Goal: Task Accomplishment & Management: Use online tool/utility

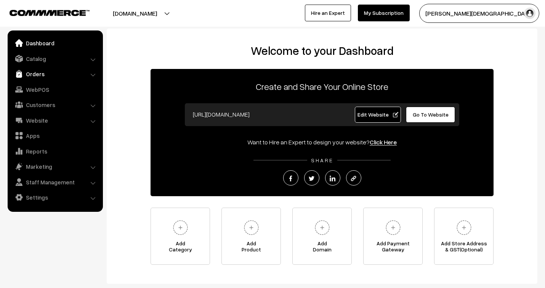
click at [36, 77] on link "Orders" at bounding box center [55, 74] width 91 height 14
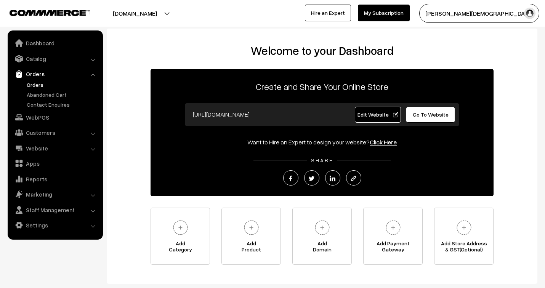
click at [34, 85] on link "Orders" at bounding box center [62, 85] width 75 height 8
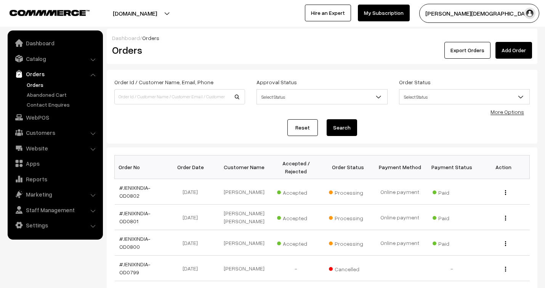
scroll to position [85, 0]
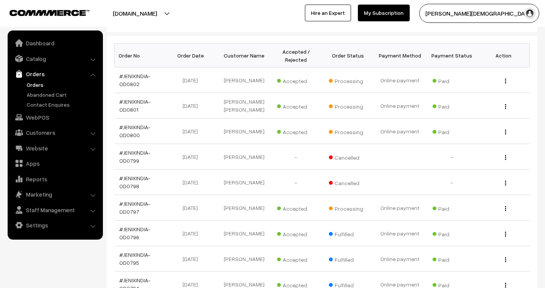
scroll to position [127, 0]
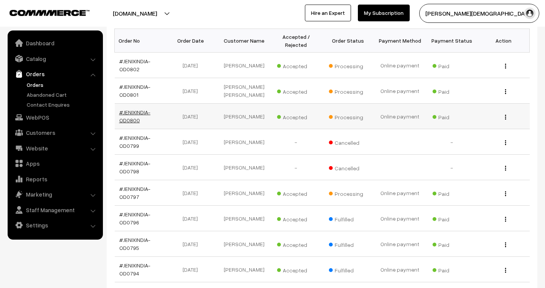
click at [135, 113] on link "#JENIXINDIA-OD0800" at bounding box center [134, 116] width 31 height 14
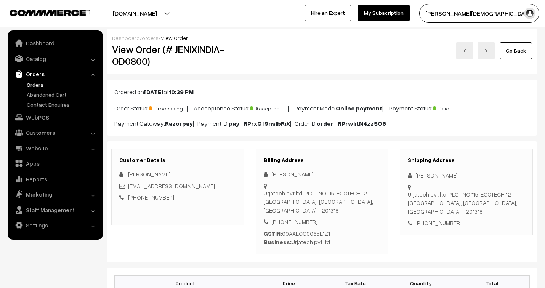
scroll to position [424, 0]
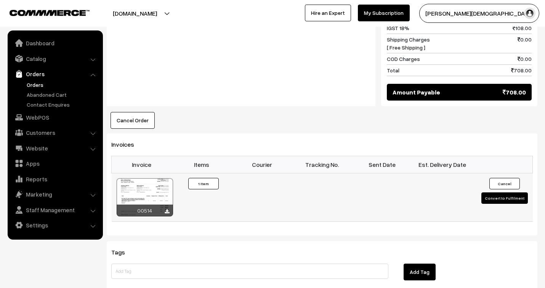
click at [497, 193] on button "Convert to Fulfilment" at bounding box center [505, 198] width 47 height 11
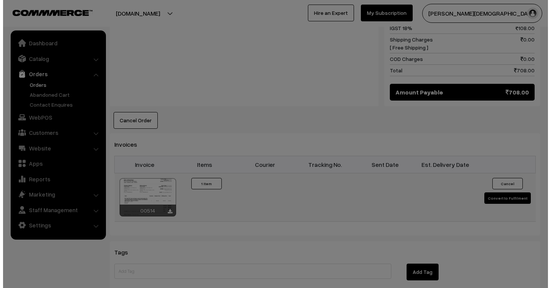
scroll to position [424, 0]
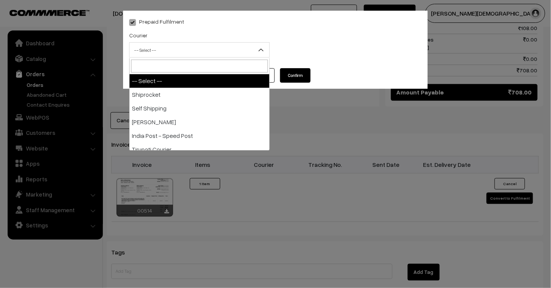
click at [202, 54] on span "-- Select --" at bounding box center [200, 49] width 140 height 13
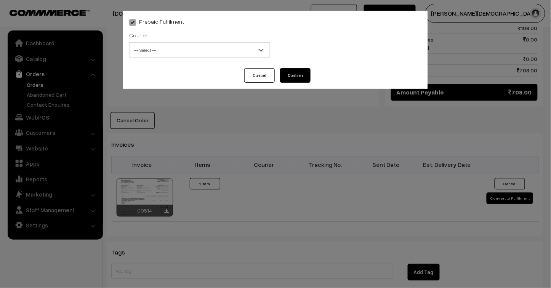
click at [162, 50] on span "-- Select --" at bounding box center [200, 49] width 140 height 13
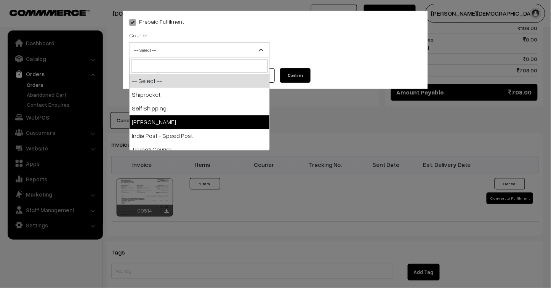
select select "3"
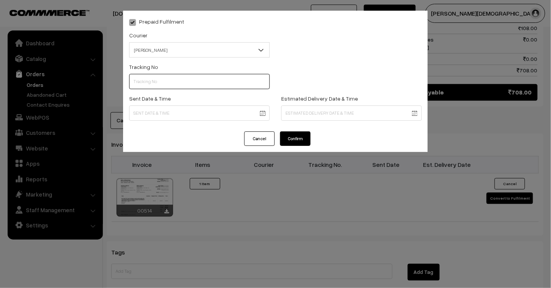
click at [156, 84] on input "text" at bounding box center [199, 81] width 141 height 15
type input "25103200096499"
click at [179, 108] on body "Thank you for showing interest. Our team will call you shortly. Close jenixindi…" at bounding box center [275, 2] width 551 height 853
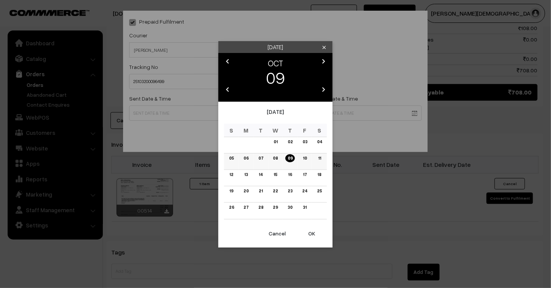
click at [248, 159] on link "06" at bounding box center [246, 158] width 10 height 8
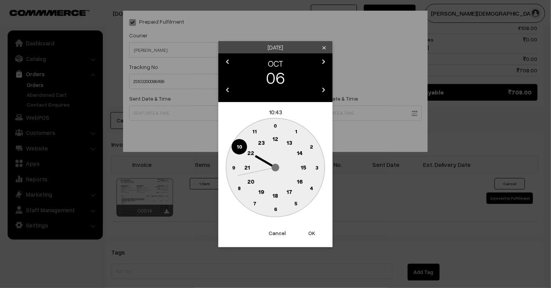
click at [265, 143] on circle at bounding box center [262, 143] width 16 height 16
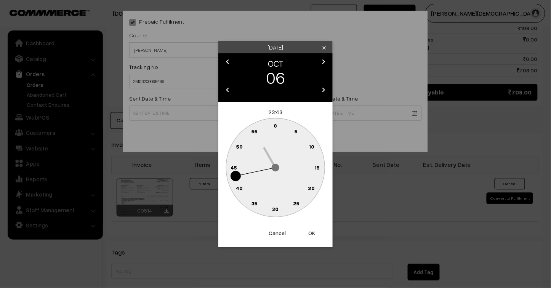
click at [311, 232] on button "OK" at bounding box center [312, 233] width 31 height 17
type input "06-10-2025 23:43"
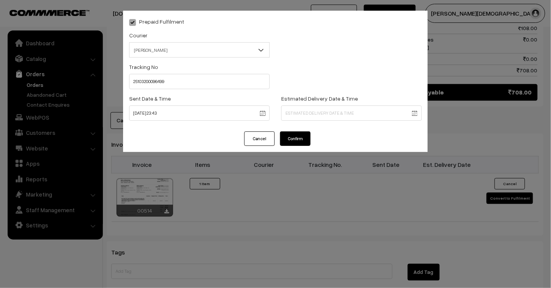
click at [302, 112] on body "Thank you for showing interest. Our team will call you shortly. Close jenixindi…" at bounding box center [275, 2] width 551 height 853
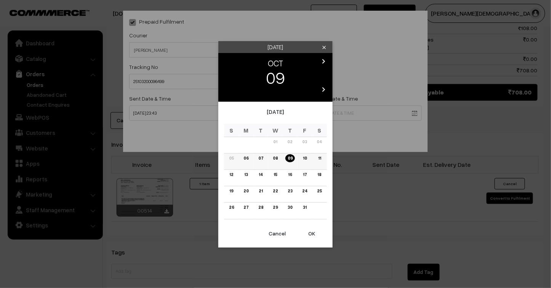
click at [319, 159] on link "11" at bounding box center [319, 158] width 7 height 8
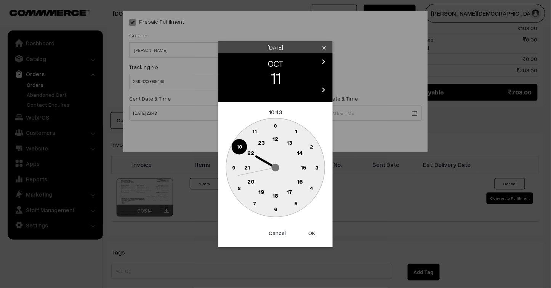
click at [308, 232] on button "OK" at bounding box center [312, 233] width 31 height 17
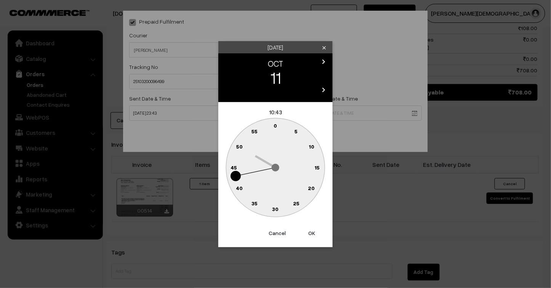
click at [310, 232] on button "OK" at bounding box center [312, 233] width 31 height 17
type input "11-10-2025 10:43"
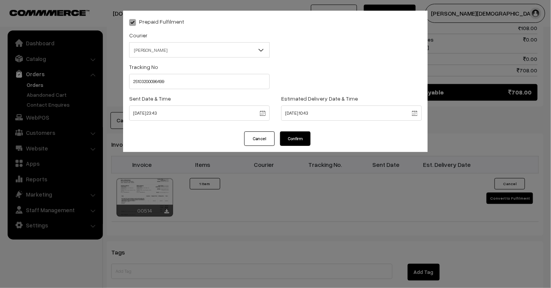
click at [298, 140] on button "Confirm" at bounding box center [295, 139] width 31 height 14
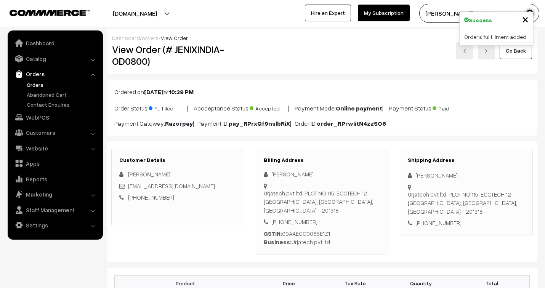
click at [145, 37] on link "orders" at bounding box center [150, 38] width 17 height 6
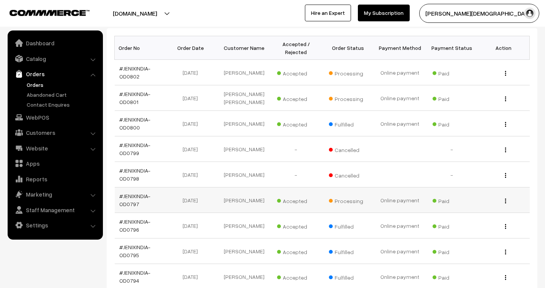
scroll to position [127, 0]
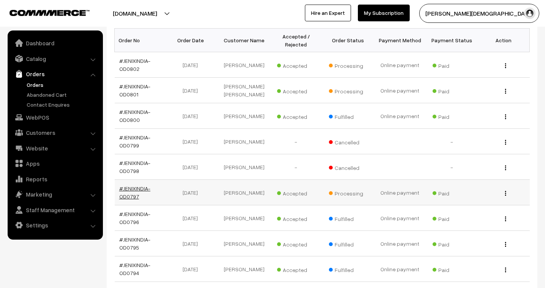
click at [139, 189] on link "#JENIXINDIA-OD0797" at bounding box center [134, 192] width 31 height 14
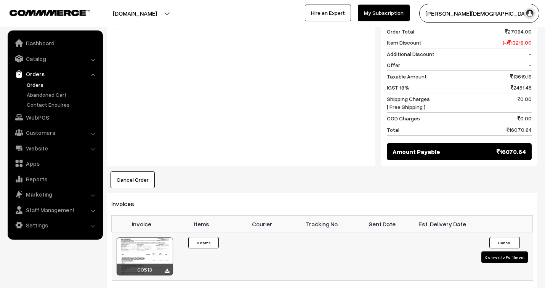
scroll to position [635, 0]
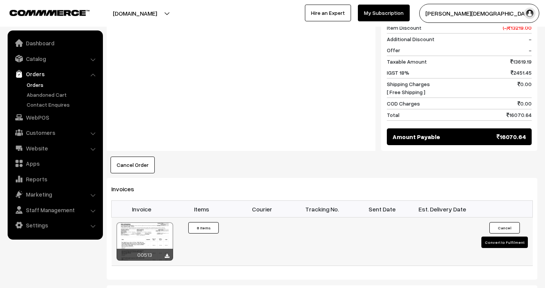
click at [501, 237] on button "Convert to Fulfilment" at bounding box center [505, 242] width 47 height 11
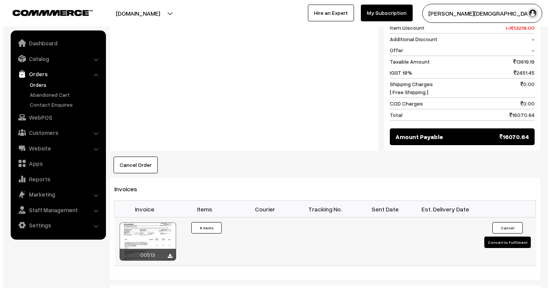
scroll to position [639, 0]
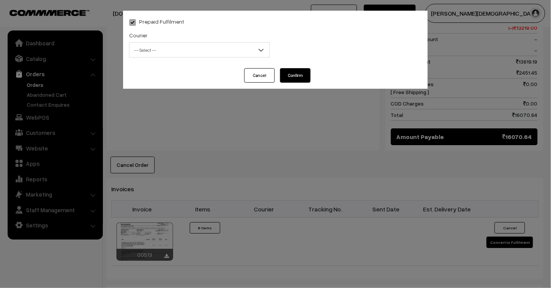
click at [187, 55] on span "-- Select --" at bounding box center [200, 49] width 140 height 13
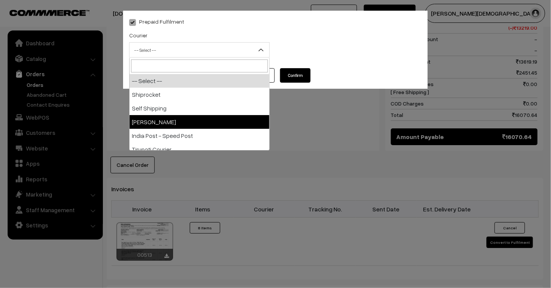
select select "3"
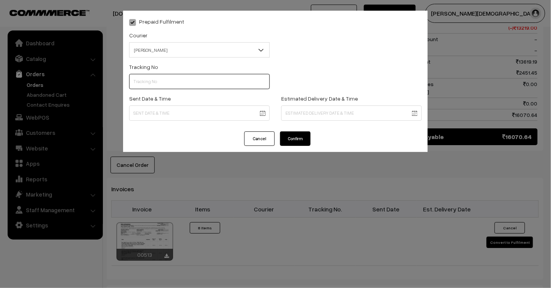
click at [169, 83] on input "text" at bounding box center [199, 81] width 141 height 15
type input "25103200096495 and 96"
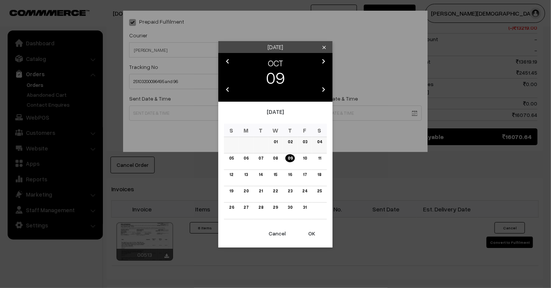
click at [320, 142] on link "04" at bounding box center [320, 142] width 10 height 8
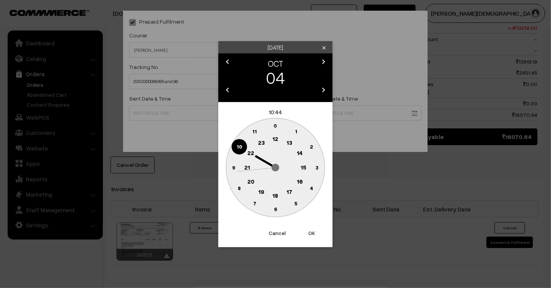
click at [262, 141] on text "23" at bounding box center [261, 142] width 7 height 7
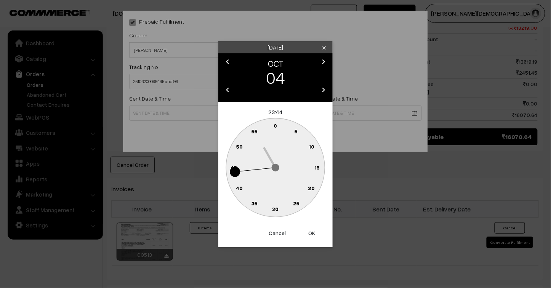
click at [314, 232] on button "OK" at bounding box center [312, 233] width 31 height 17
type input "04-10-2025 23:44"
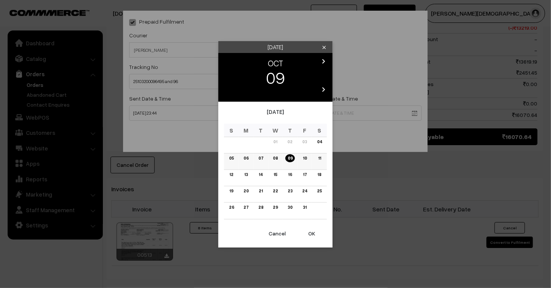
click at [307, 158] on link "10" at bounding box center [305, 158] width 8 height 8
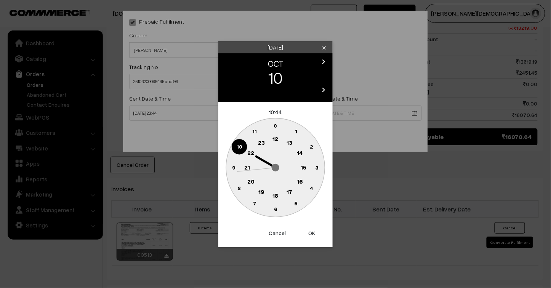
click at [314, 231] on button "OK" at bounding box center [312, 233] width 31 height 17
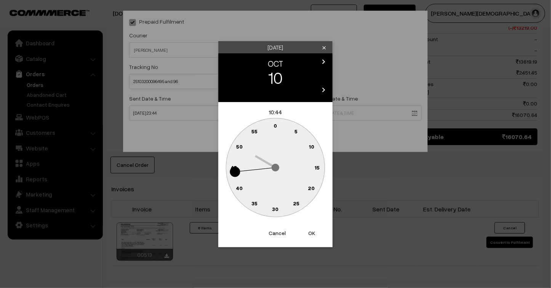
click at [314, 231] on button "OK" at bounding box center [312, 233] width 31 height 17
type input "10-10-2025 10:44"
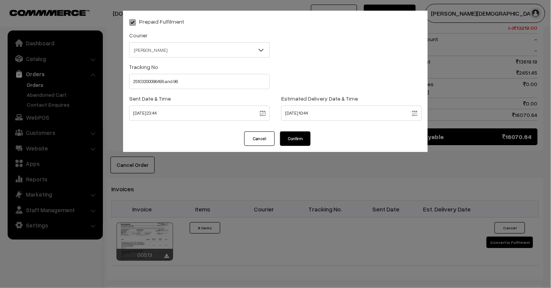
click at [305, 138] on button "Confirm" at bounding box center [295, 139] width 31 height 14
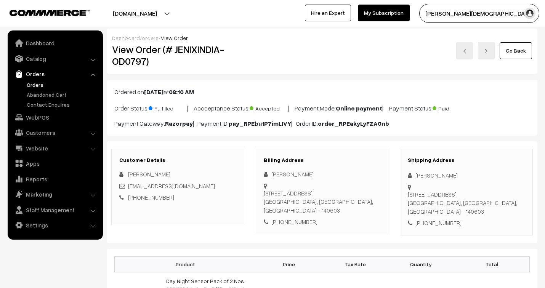
click at [149, 40] on link "orders" at bounding box center [150, 38] width 17 height 6
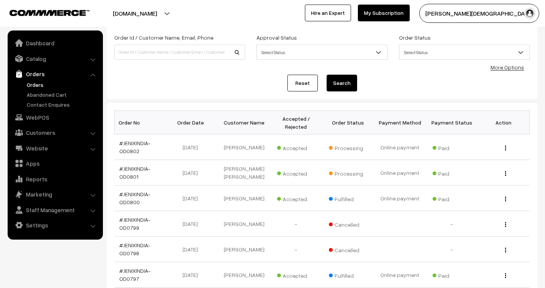
scroll to position [85, 0]
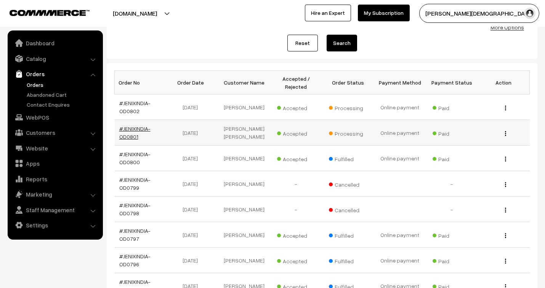
click at [132, 128] on link "#JENIXINDIA-OD0801" at bounding box center [134, 132] width 31 height 14
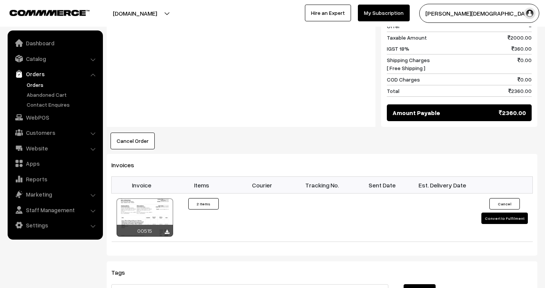
scroll to position [424, 0]
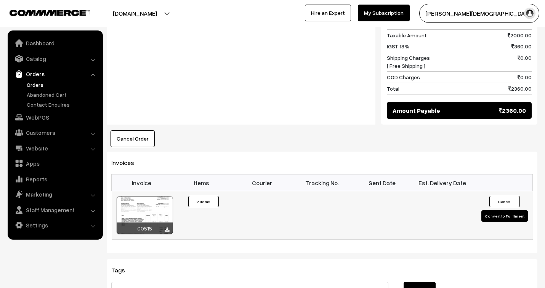
click at [496, 210] on button "Convert to Fulfilment" at bounding box center [505, 215] width 47 height 11
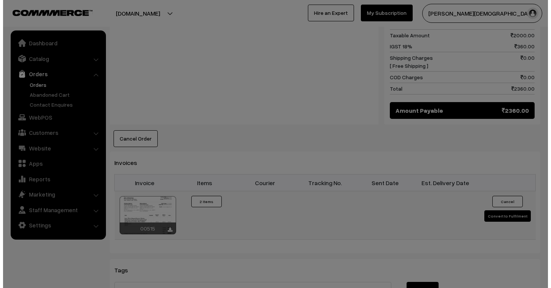
scroll to position [424, 0]
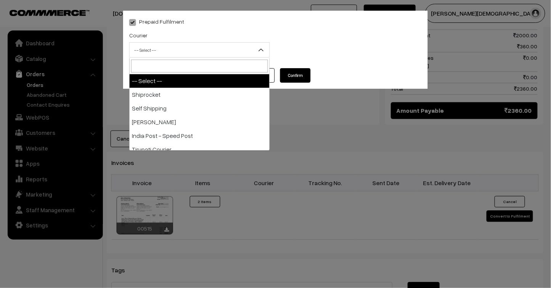
click at [183, 50] on span "-- Select --" at bounding box center [200, 49] width 140 height 13
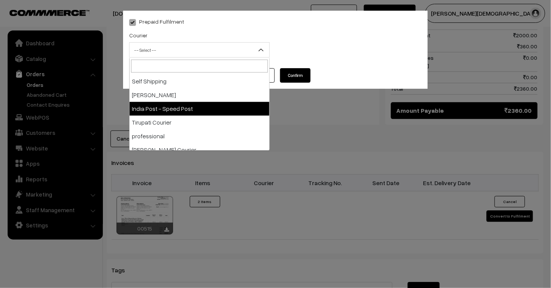
scroll to position [42, 0]
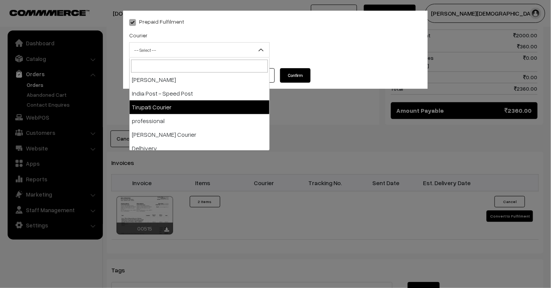
select select "5"
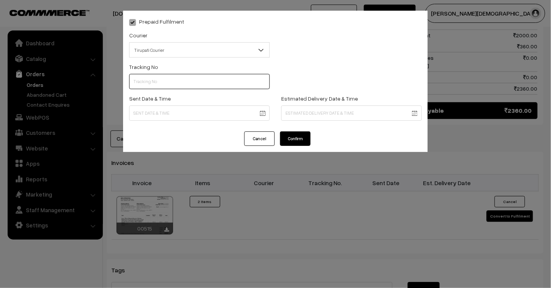
click at [149, 81] on input "text" at bounding box center [199, 81] width 141 height 15
type input "243900358912"
click at [190, 117] on body "Thank you for showing interest. Our team will call you shortly. Close jenixindi…" at bounding box center [275, 12] width 551 height 872
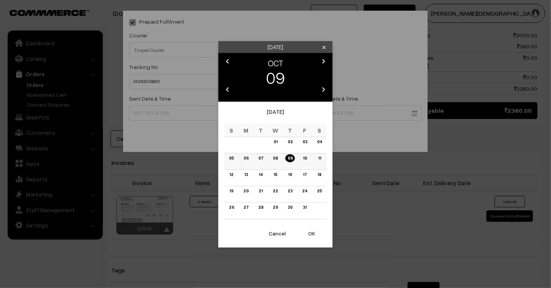
click at [278, 157] on link "08" at bounding box center [276, 158] width 10 height 8
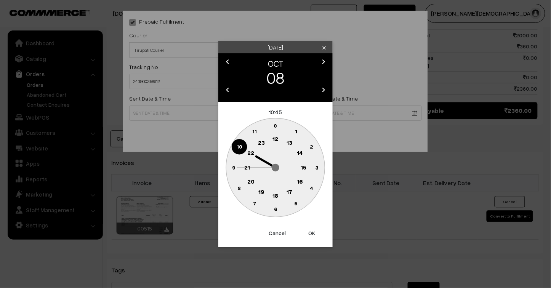
click at [262, 143] on text "23" at bounding box center [261, 142] width 7 height 7
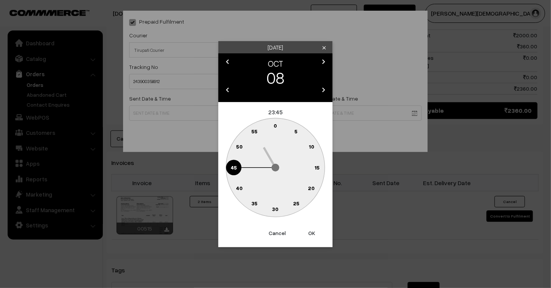
click at [311, 233] on button "OK" at bounding box center [312, 233] width 31 height 17
type input "08-10-2025 23:45"
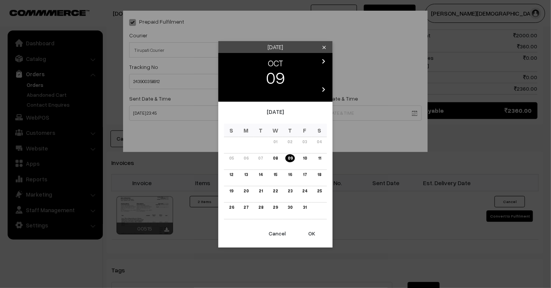
click at [291, 119] on body "Thank you for showing interest. Our team will call you shortly. Close [DOMAIN_N…" at bounding box center [275, 12] width 551 height 872
click at [262, 175] on link "14" at bounding box center [261, 175] width 8 height 8
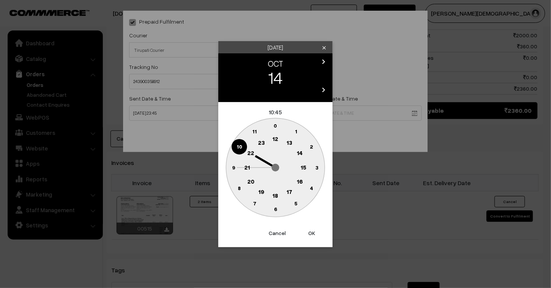
click at [312, 231] on button "OK" at bounding box center [312, 233] width 31 height 17
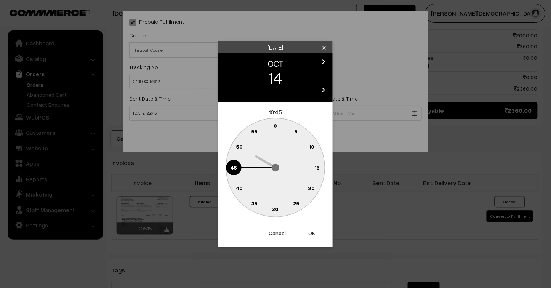
click at [312, 231] on button "OK" at bounding box center [312, 233] width 31 height 17
type input "14-10-2025 10:45"
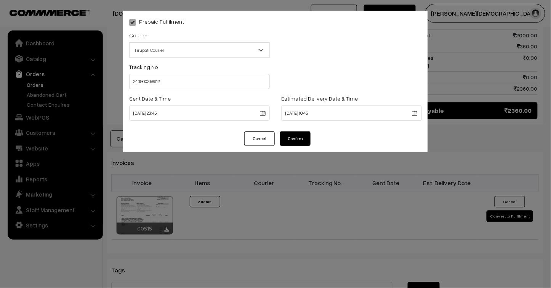
click at [290, 138] on button "Confirm" at bounding box center [295, 139] width 31 height 14
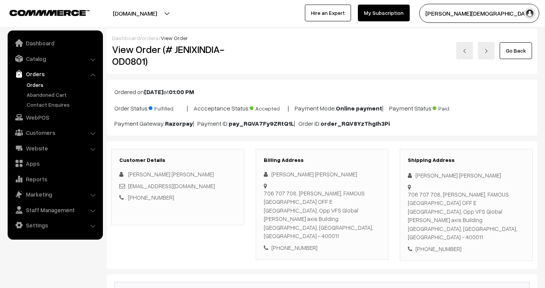
click at [148, 36] on link "orders" at bounding box center [150, 38] width 17 height 6
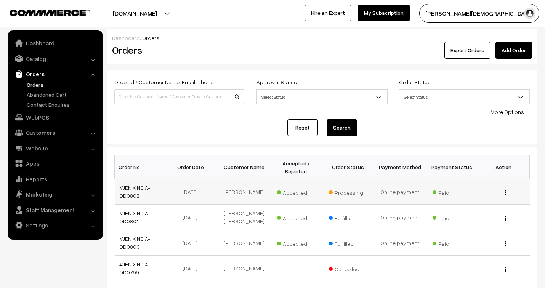
click at [132, 190] on link "#JENIXINDIA-OD0802" at bounding box center [134, 192] width 31 height 14
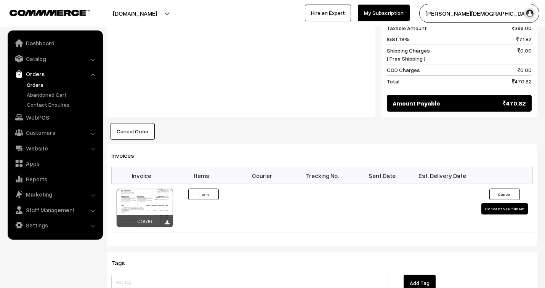
scroll to position [466, 0]
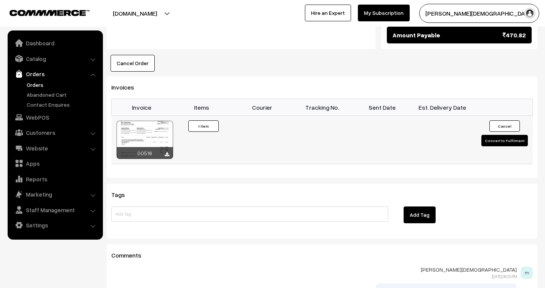
click at [500, 135] on button "Convert to Fulfilment" at bounding box center [505, 140] width 47 height 11
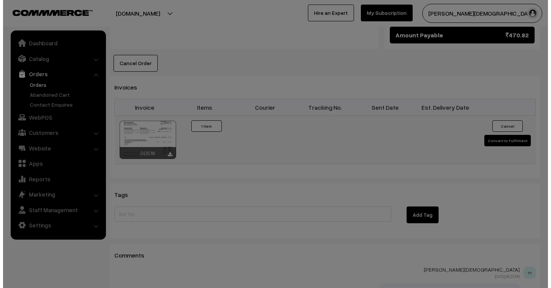
scroll to position [467, 0]
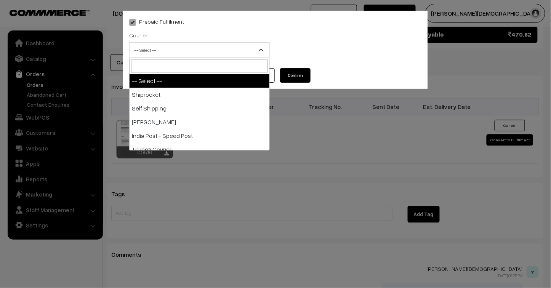
click at [170, 50] on span "-- Select --" at bounding box center [200, 49] width 140 height 13
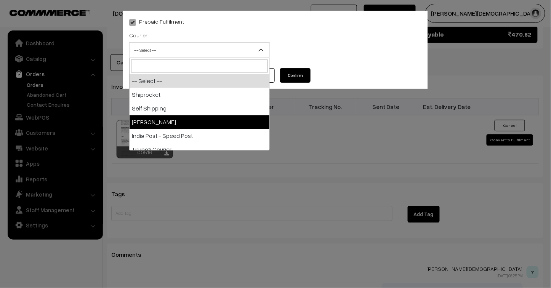
select select "3"
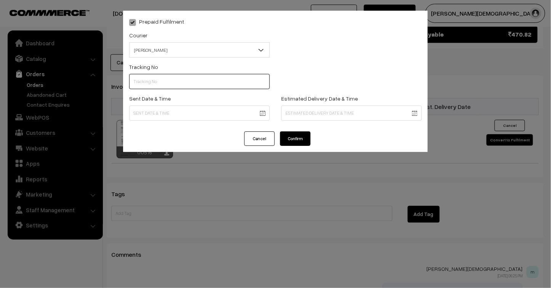
click at [149, 83] on input "text" at bounding box center [199, 81] width 141 height 15
type input "243900358911"
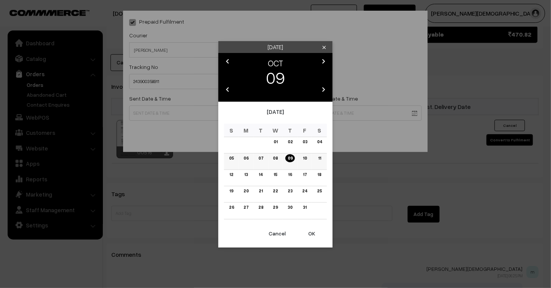
click at [277, 157] on link "08" at bounding box center [276, 158] width 10 height 8
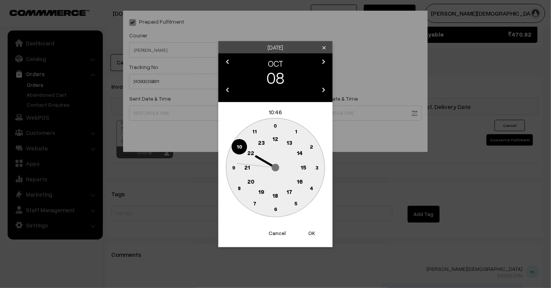
click at [265, 145] on circle at bounding box center [262, 143] width 16 height 16
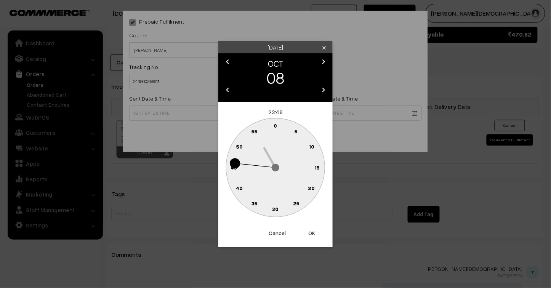
click at [312, 231] on button "OK" at bounding box center [312, 233] width 31 height 17
type input "08-10-2025 23:46"
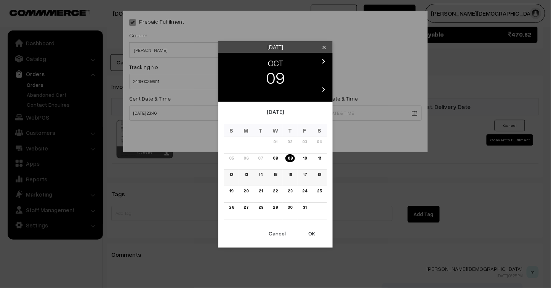
click at [261, 173] on link "14" at bounding box center [261, 175] width 8 height 8
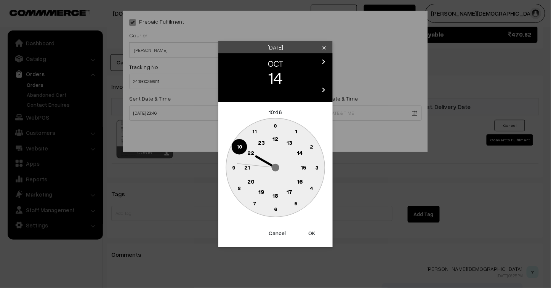
click at [315, 233] on button "OK" at bounding box center [312, 233] width 31 height 17
type input "14-10-2025 10:46"
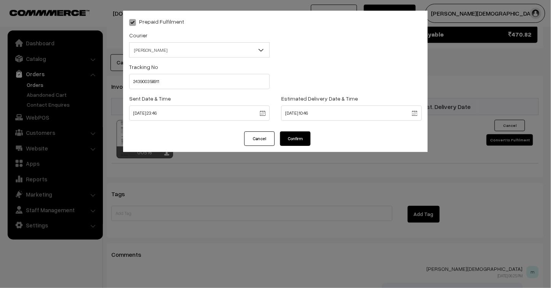
click at [296, 143] on button "Confirm" at bounding box center [295, 139] width 31 height 14
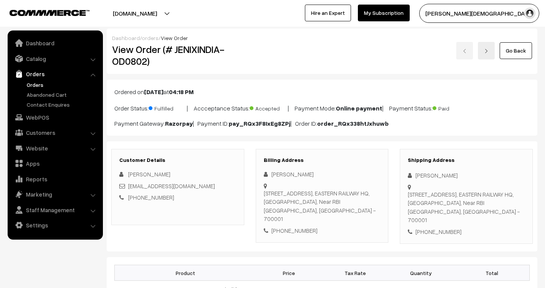
click at [151, 39] on link "orders" at bounding box center [150, 38] width 17 height 6
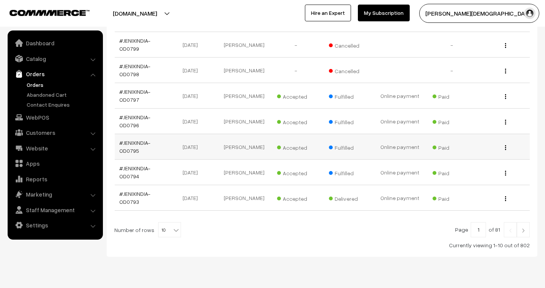
scroll to position [243, 0]
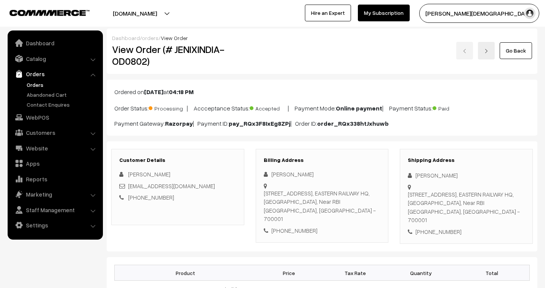
click at [149, 37] on link "orders" at bounding box center [150, 38] width 17 height 6
